Goal: Task Accomplishment & Management: Use online tool/utility

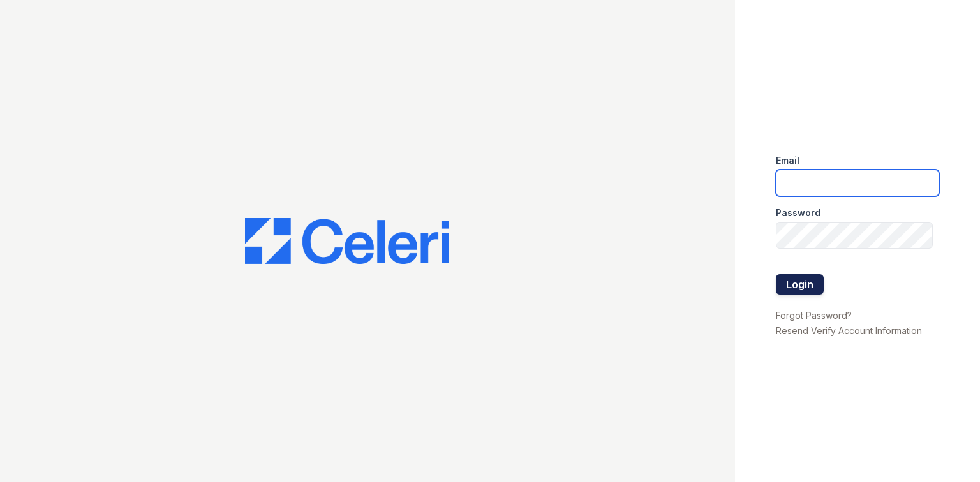
type input "[EMAIL_ADDRESS][DOMAIN_NAME]"
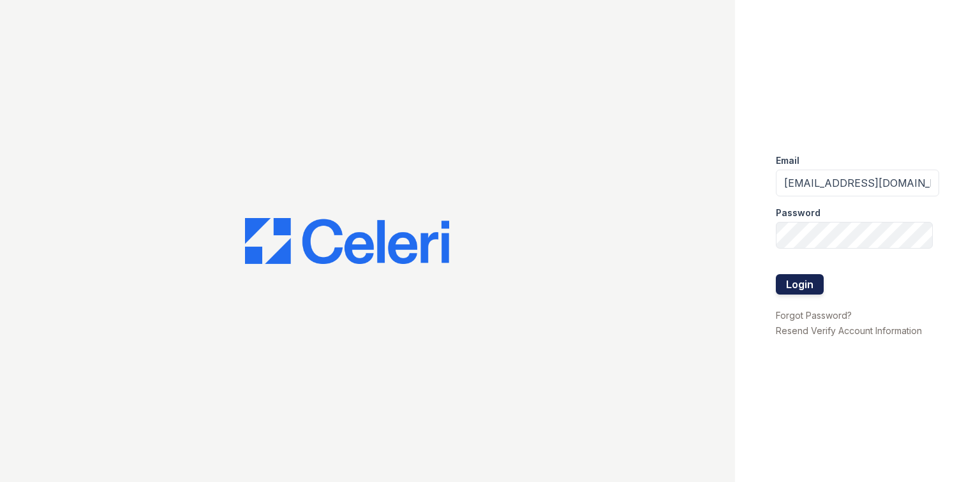
click at [806, 288] on button "Login" at bounding box center [800, 284] width 48 height 20
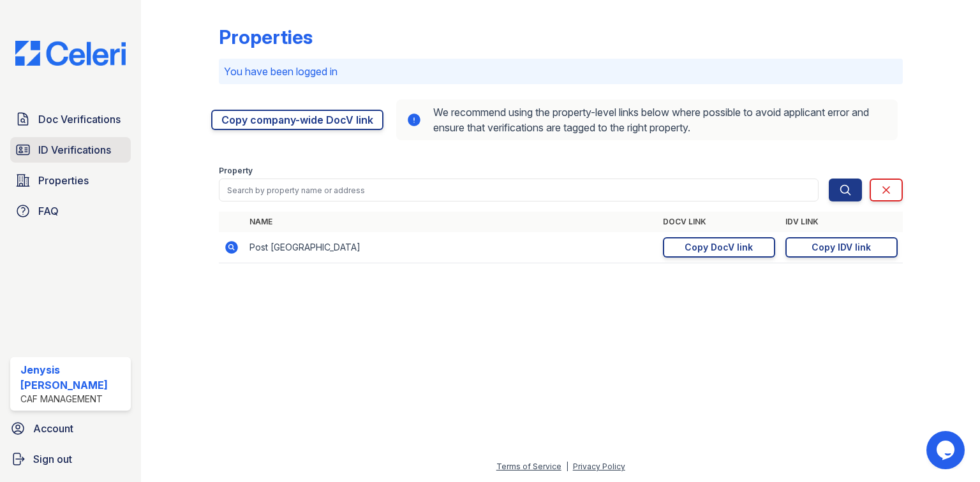
click at [33, 149] on link "ID Verifications" at bounding box center [70, 150] width 121 height 26
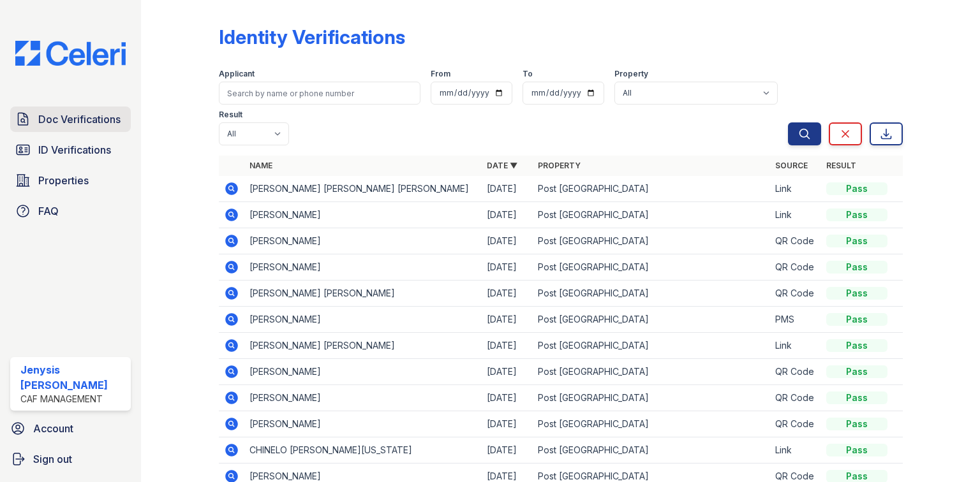
click at [54, 119] on span "Doc Verifications" at bounding box center [79, 119] width 82 height 15
